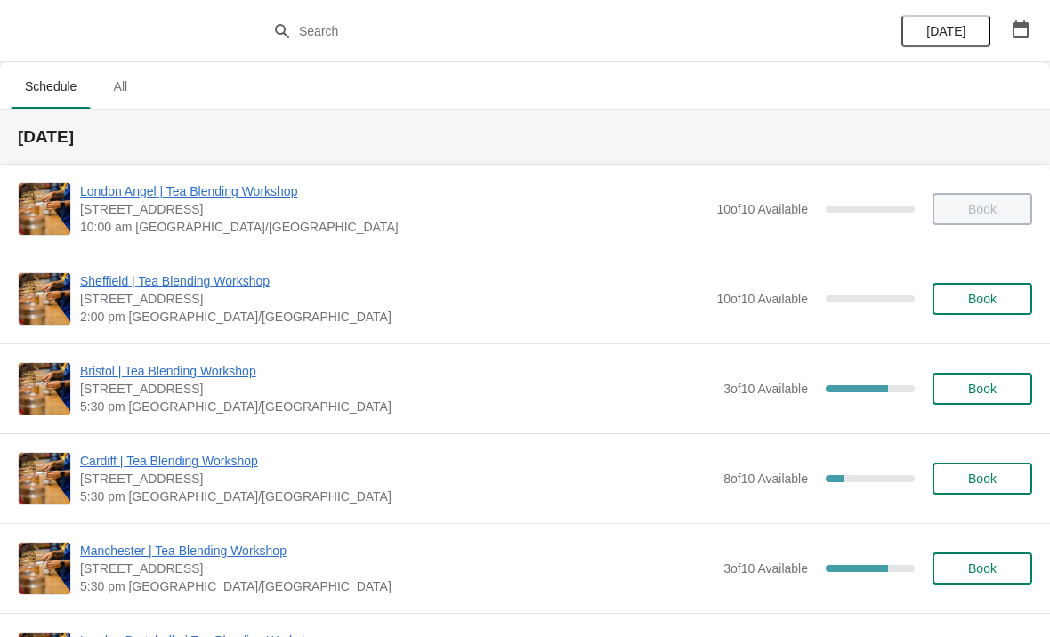
scroll to position [30, 0]
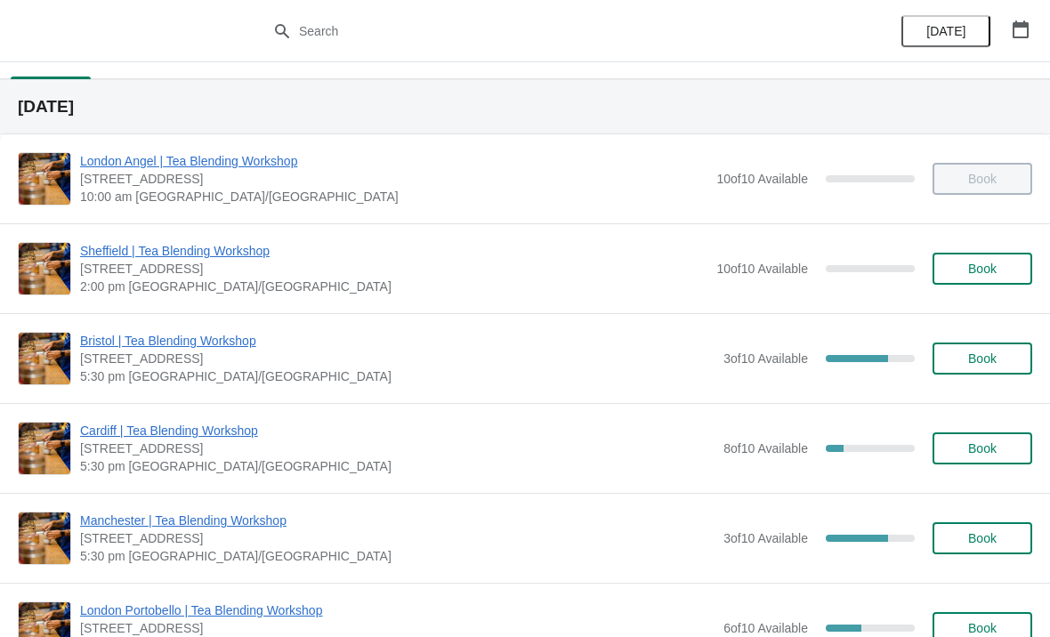
click at [210, 339] on span "Bristol | Tea Blending Workshop" at bounding box center [397, 341] width 634 height 18
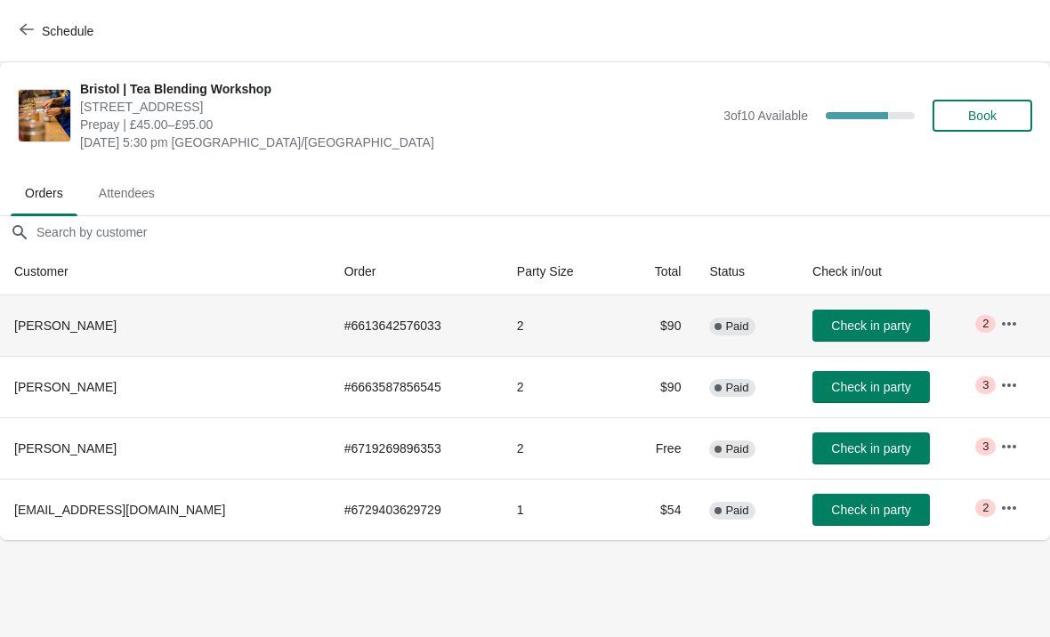
click at [620, 329] on td "$90" at bounding box center [658, 325] width 76 height 60
click at [343, 319] on td "# 6613642576033" at bounding box center [416, 325] width 173 height 60
click at [1001, 326] on icon "button" at bounding box center [1009, 324] width 18 height 18
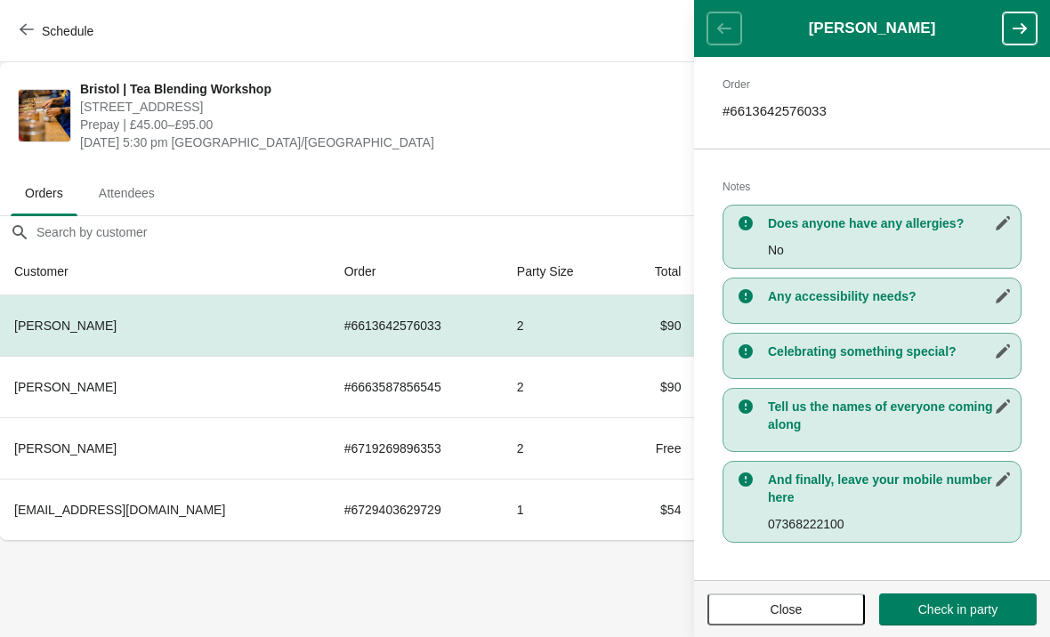
scroll to position [272, 0]
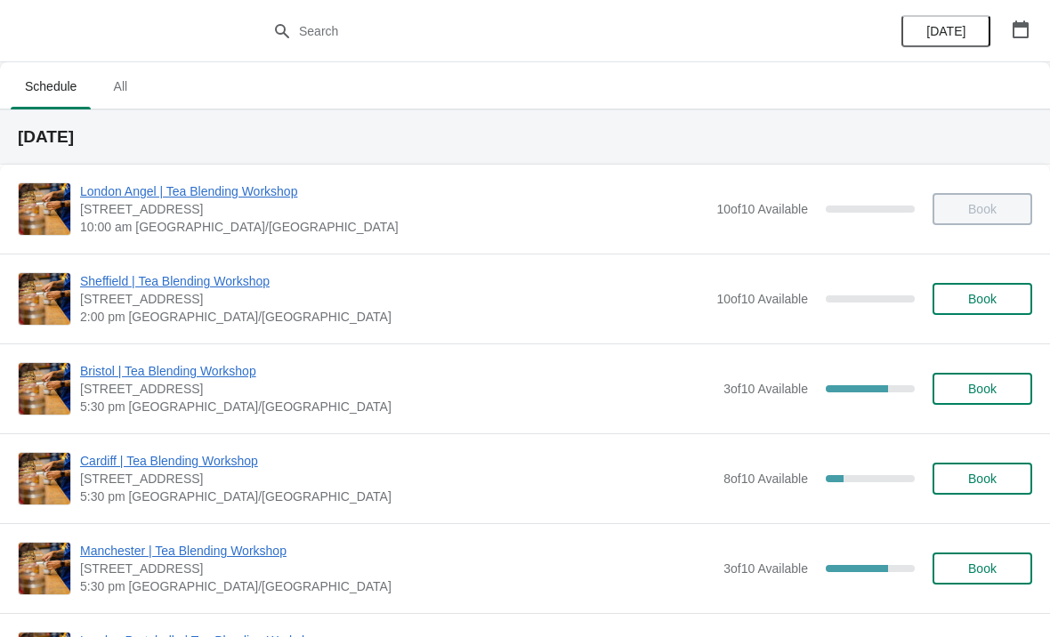
click at [222, 366] on span "Bristol | Tea Blending Workshop" at bounding box center [397, 371] width 634 height 18
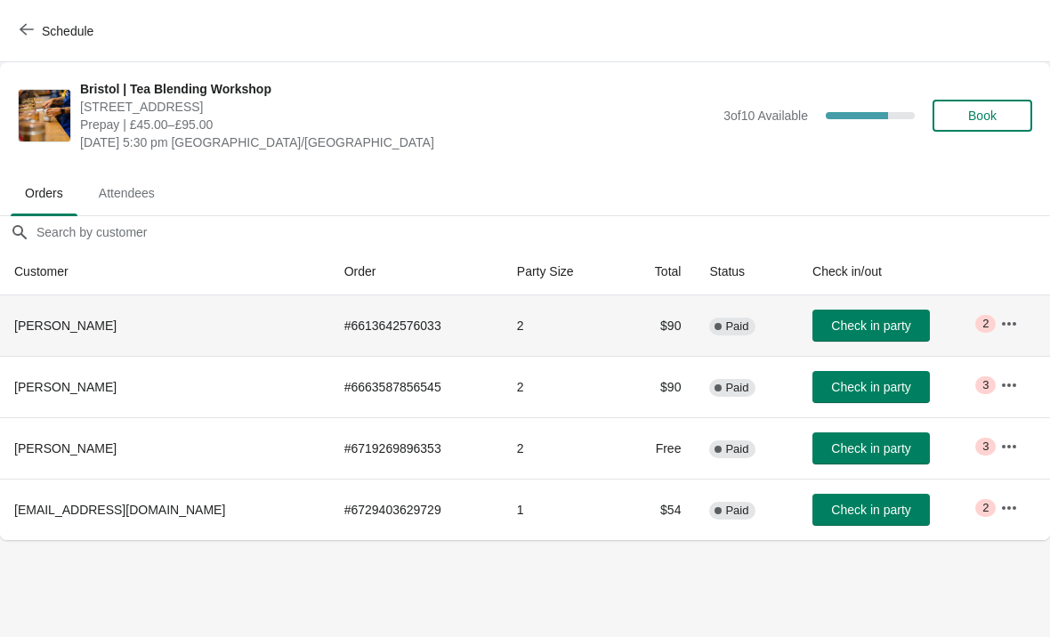
click at [640, 323] on td "$90" at bounding box center [658, 325] width 76 height 60
click at [947, 322] on td "Check in party" at bounding box center [892, 325] width 188 height 60
click at [330, 335] on td "# 6613642576033" at bounding box center [416, 325] width 173 height 60
click at [996, 318] on button "button" at bounding box center [1009, 324] width 32 height 32
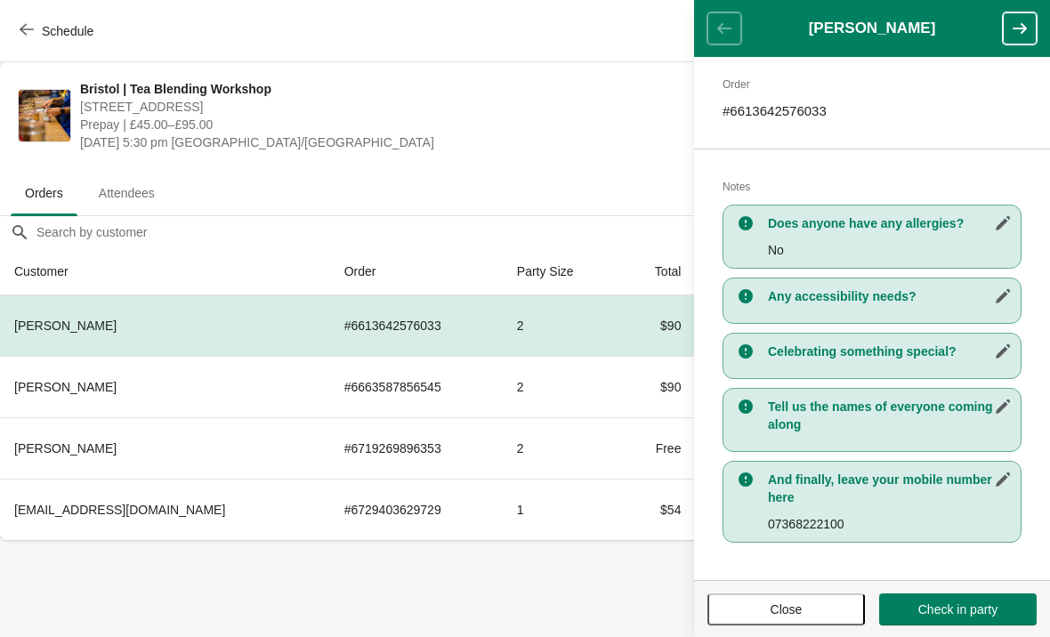
scroll to position [272, 0]
click at [1009, 42] on button "button" at bounding box center [1020, 28] width 34 height 32
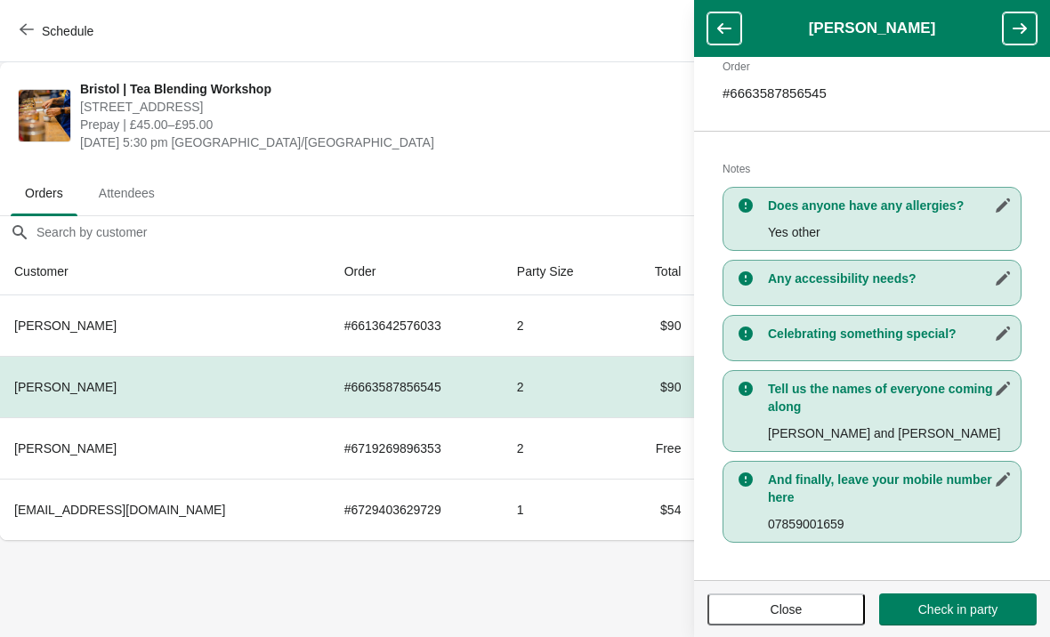
scroll to position [290, 0]
click at [1022, 37] on button "button" at bounding box center [1020, 28] width 34 height 32
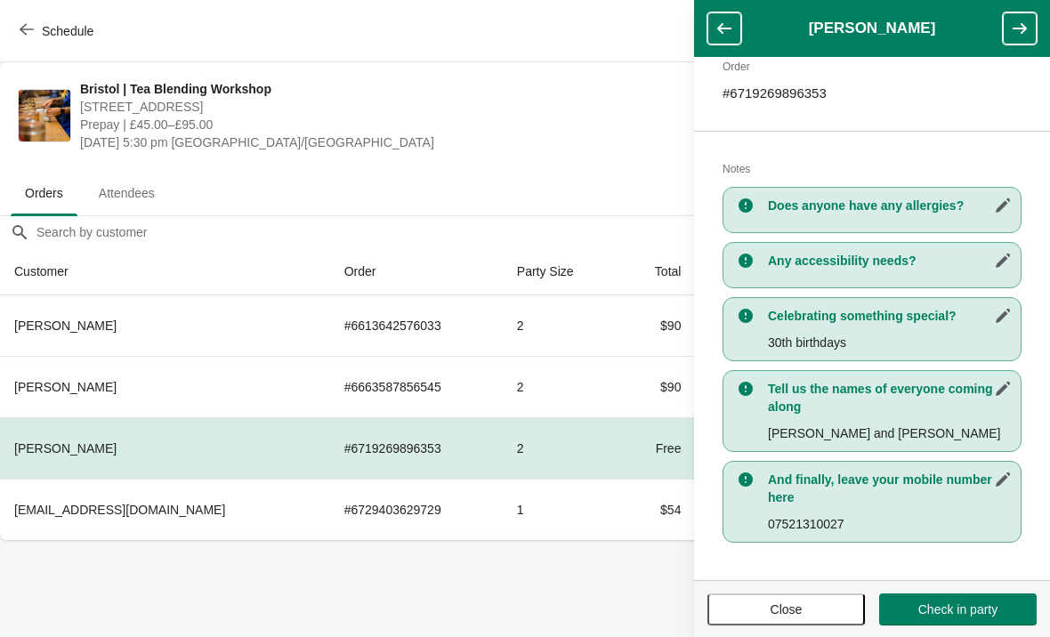
scroll to position [291, 0]
click at [1035, 19] on button "button" at bounding box center [1020, 28] width 34 height 32
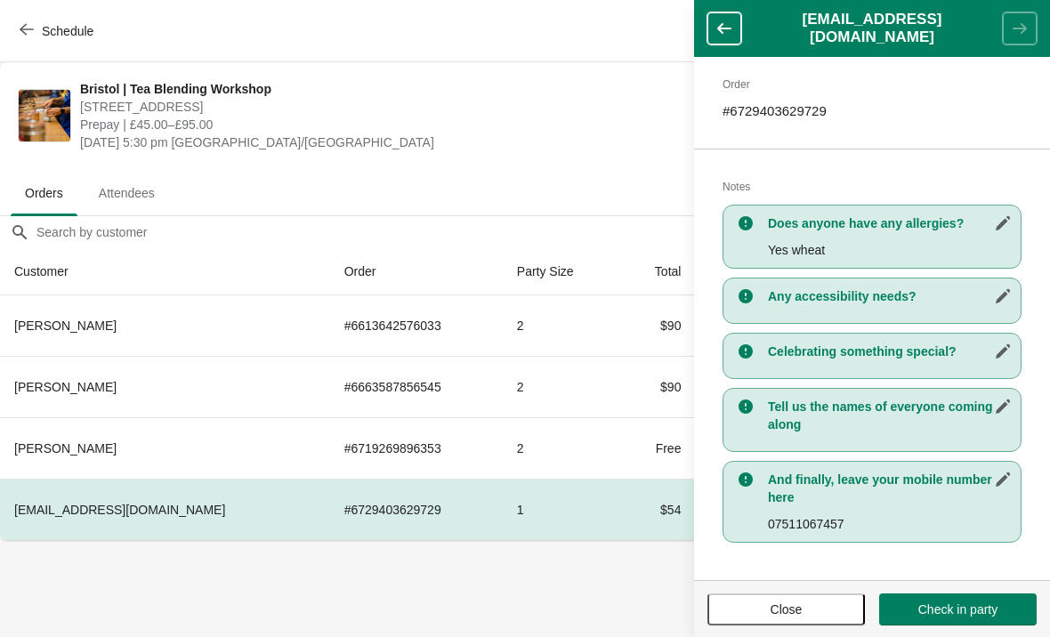
scroll to position [246, 0]
click at [1020, 20] on header "[EMAIL_ADDRESS][DOMAIN_NAME]" at bounding box center [872, 28] width 356 height 57
